Goal: Use online tool/utility: Utilize a website feature to perform a specific function

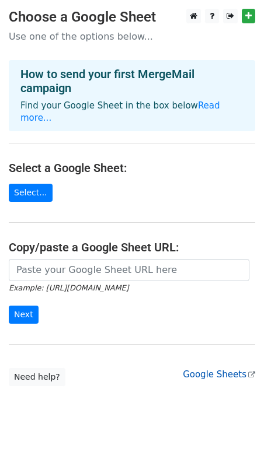
click at [229, 369] on link "Google Sheets" at bounding box center [219, 374] width 72 height 11
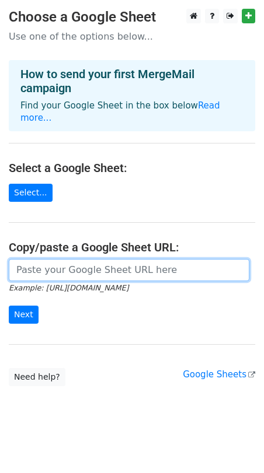
click at [67, 259] on input "url" at bounding box center [129, 270] width 240 height 22
paste input "https://docs.google.com/spreadsheets/d/14RK15TkJd7djBEOavTFzVaPW7lPhnzuZJ5ZpzUk…"
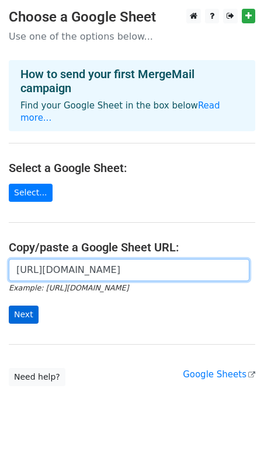
type input "https://docs.google.com/spreadsheets/d/14RK15TkJd7djBEOavTFzVaPW7lPhnzuZJ5ZpzUk…"
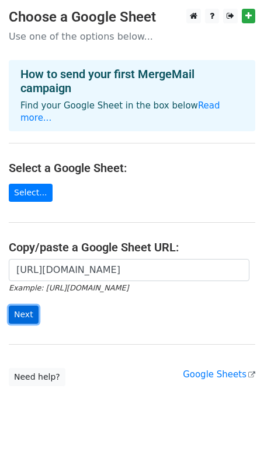
click at [29, 306] on input "Next" at bounding box center [24, 315] width 30 height 18
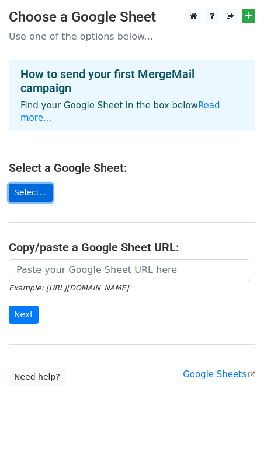
click at [33, 184] on link "Select..." at bounding box center [31, 193] width 44 height 18
